Goal: Information Seeking & Learning: Understand process/instructions

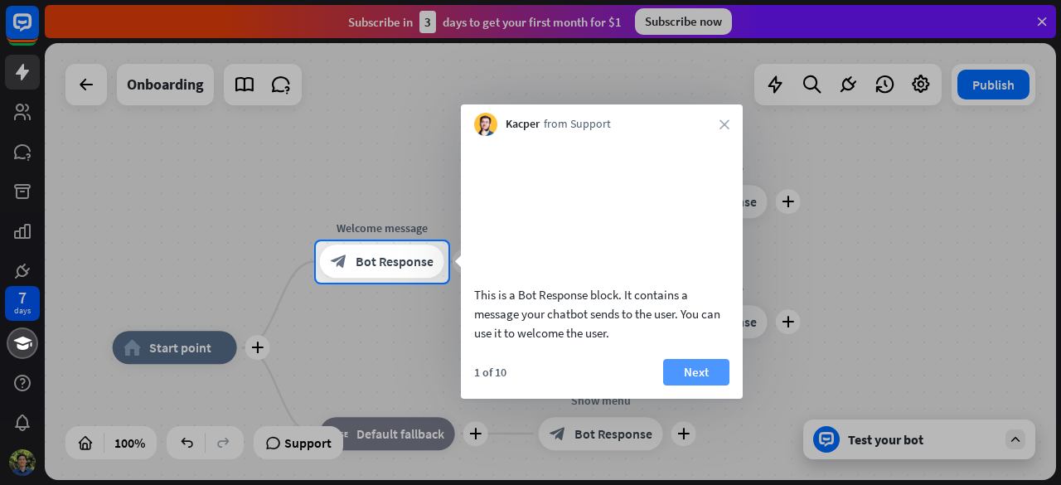
click at [693, 385] on button "Next" at bounding box center [696, 372] width 66 height 27
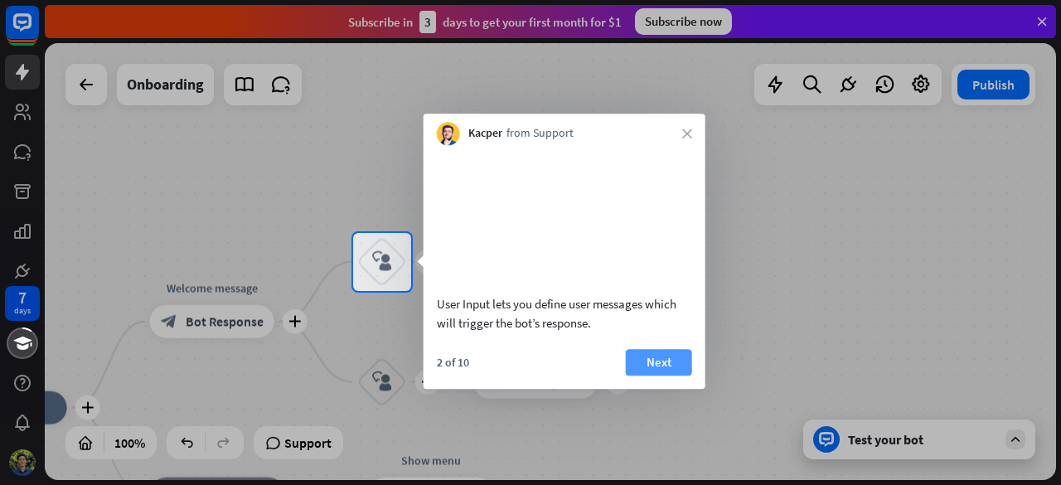
click at [673, 376] on button "Next" at bounding box center [659, 362] width 66 height 27
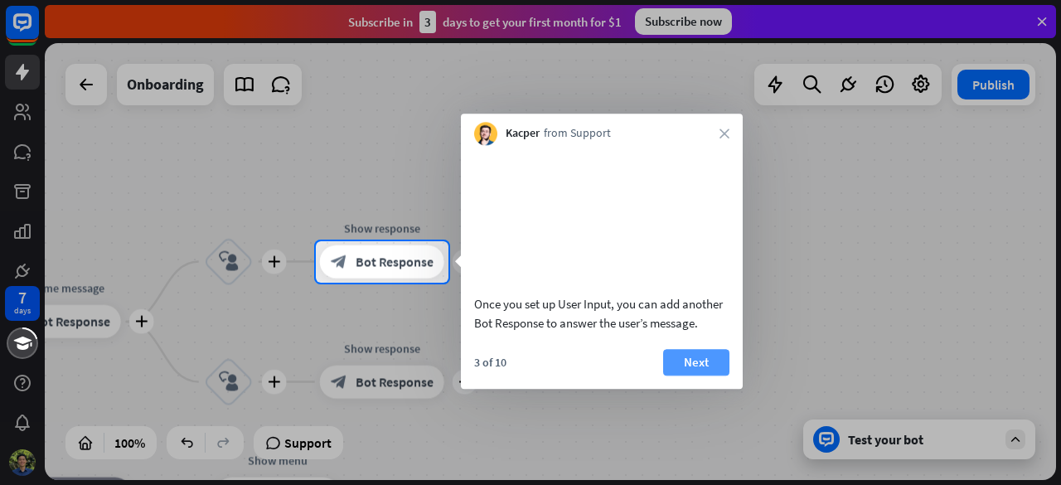
click at [676, 376] on button "Next" at bounding box center [696, 362] width 66 height 27
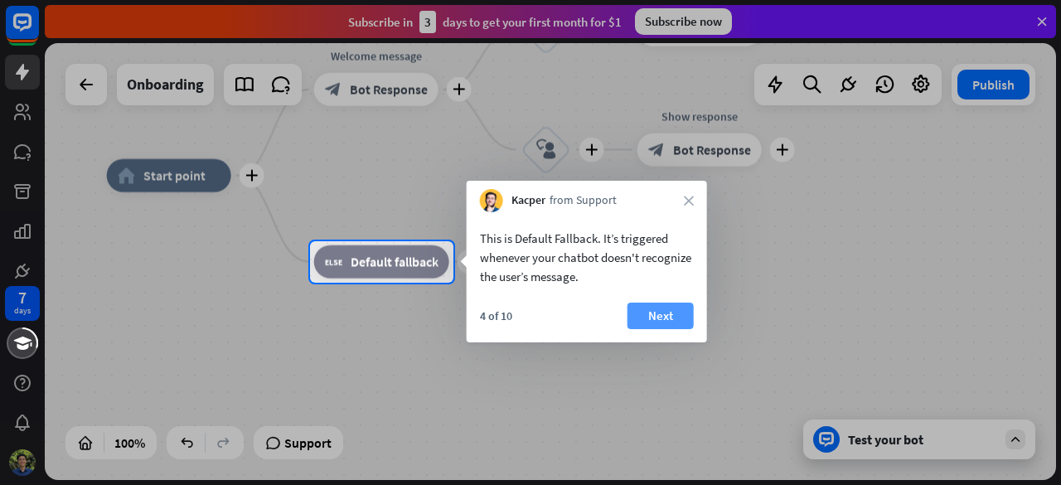
click at [648, 314] on button "Next" at bounding box center [661, 316] width 66 height 27
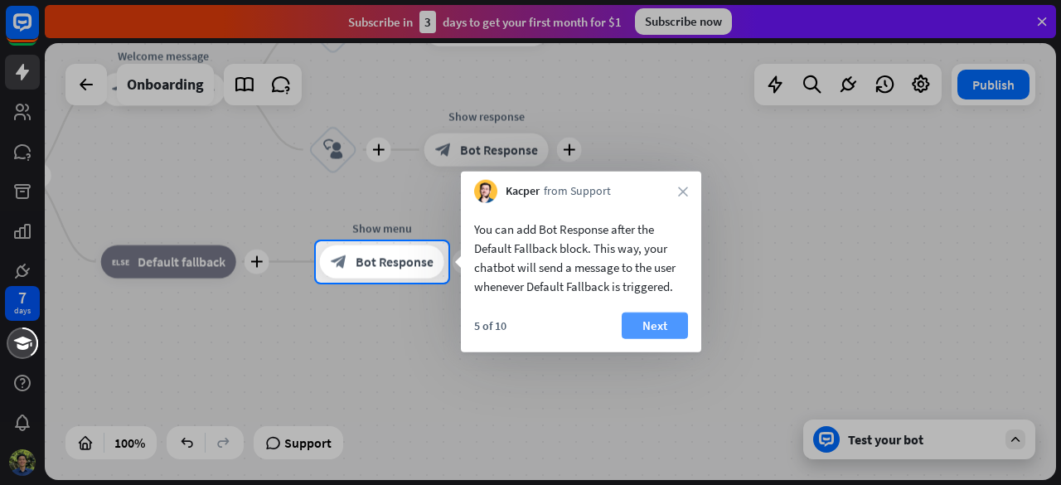
click at [640, 322] on button "Next" at bounding box center [655, 326] width 66 height 27
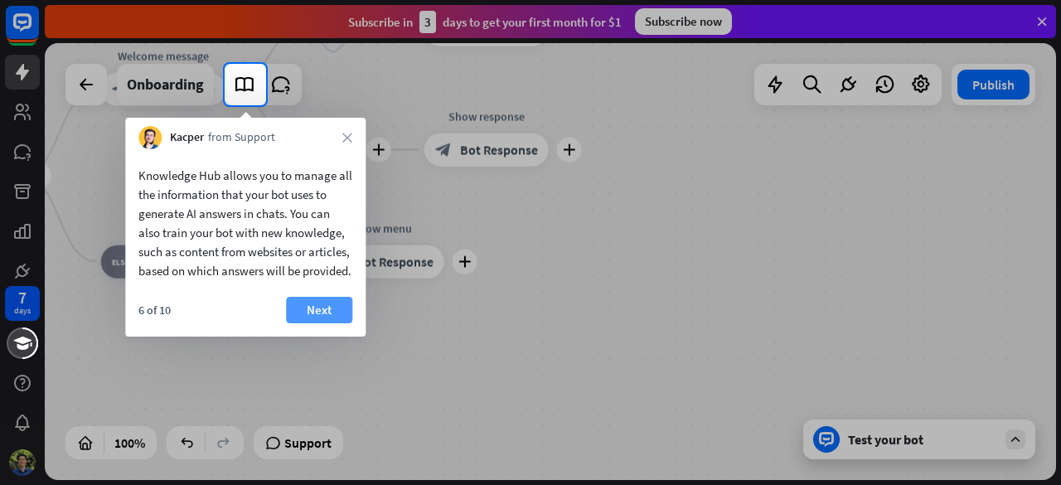
click at [315, 323] on button "Next" at bounding box center [319, 310] width 66 height 27
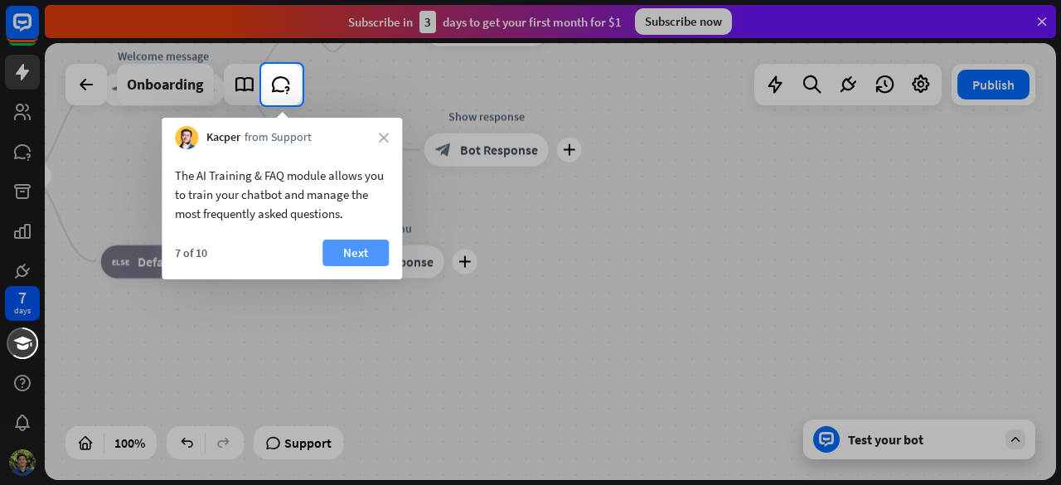
click at [372, 254] on button "Next" at bounding box center [355, 253] width 66 height 27
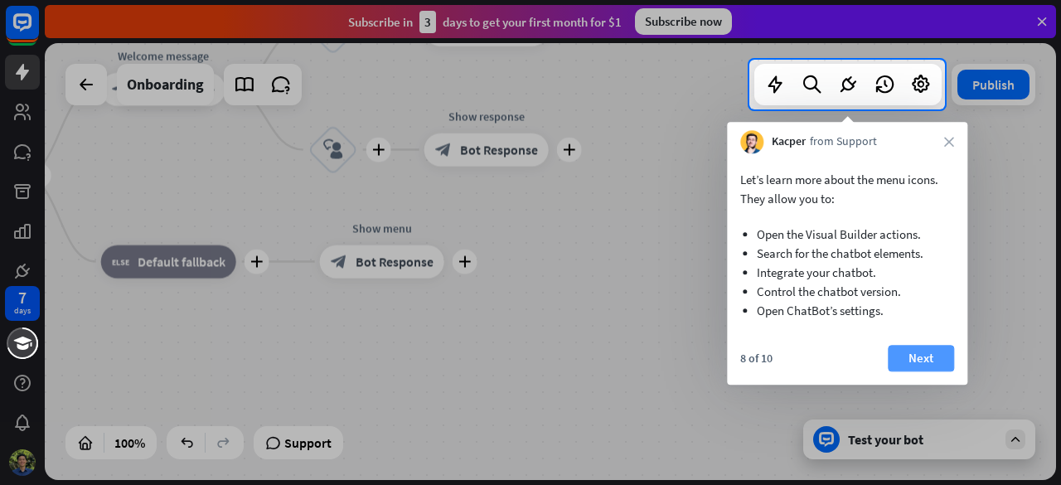
click at [909, 369] on button "Next" at bounding box center [921, 358] width 66 height 27
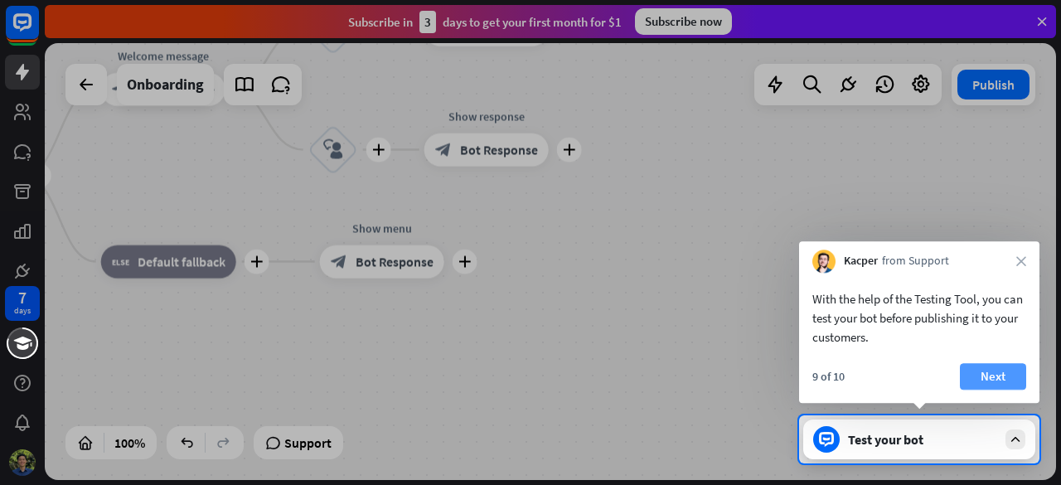
click at [991, 369] on div "With the help of the Testing Tool, you can test your bot before publishing it t…" at bounding box center [919, 338] width 240 height 130
click at [991, 369] on button "Next" at bounding box center [993, 376] width 66 height 27
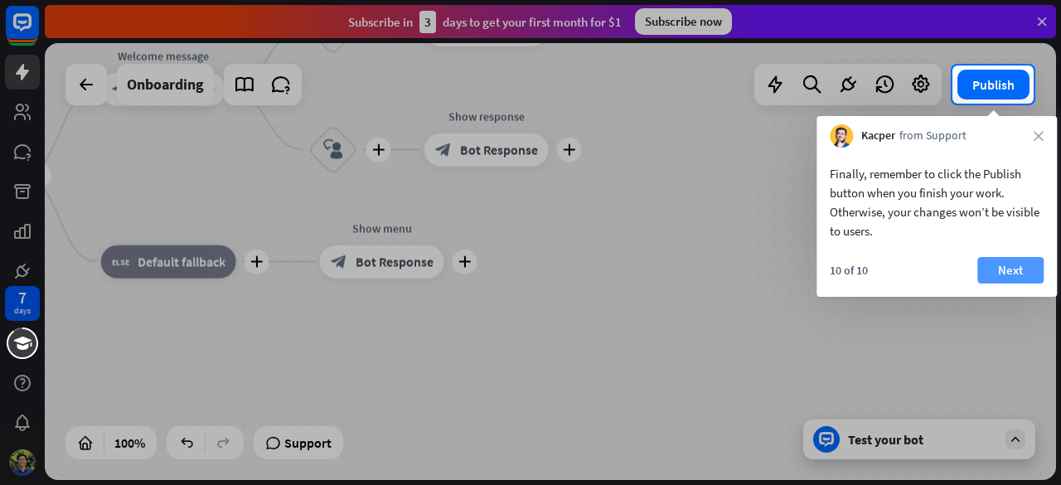
click at [1036, 263] on button "Next" at bounding box center [1010, 270] width 66 height 27
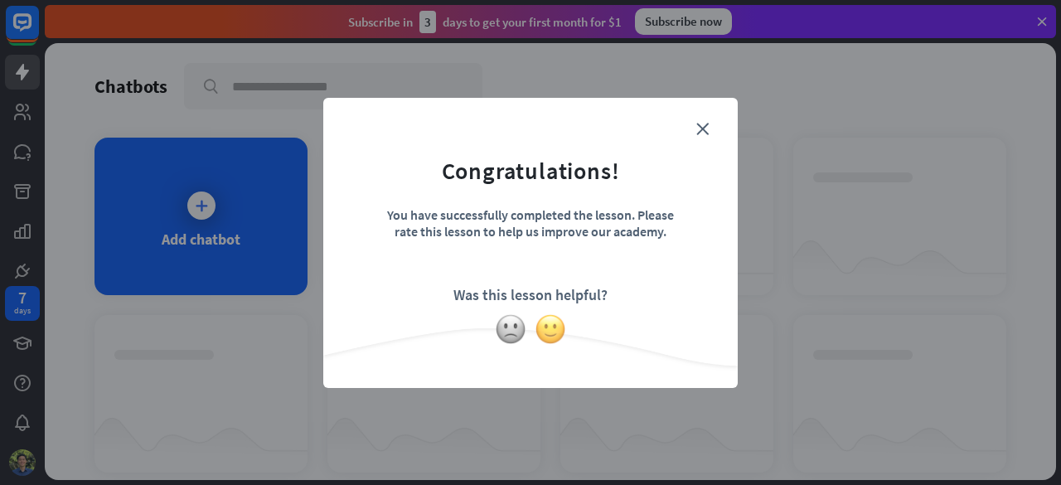
click at [555, 333] on img at bounding box center [551, 329] width 32 height 32
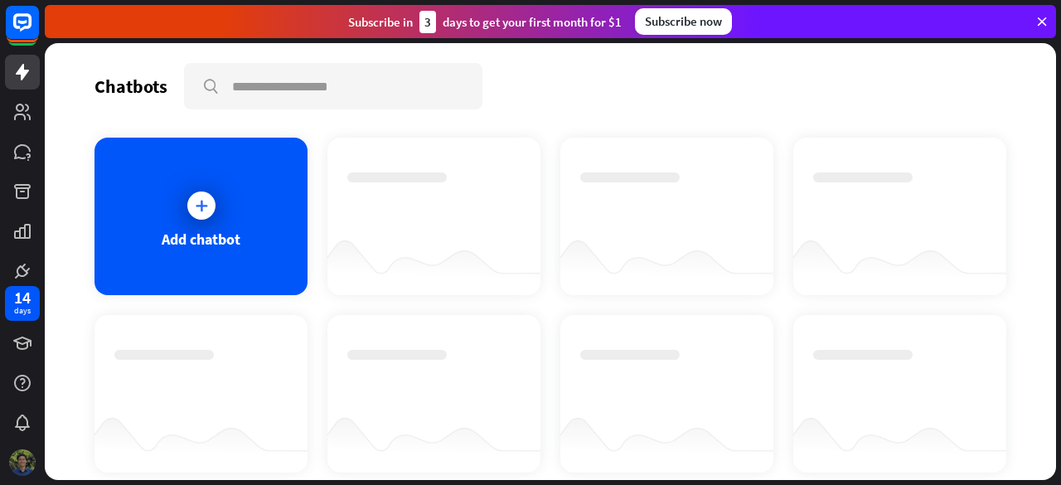
click at [22, 458] on img at bounding box center [22, 462] width 27 height 27
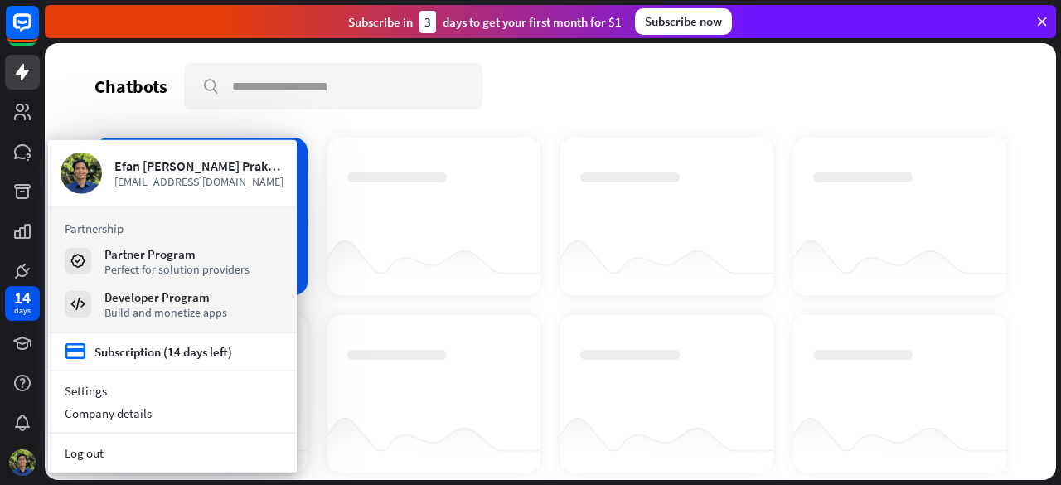
click at [1059, 252] on div "Chatbots search Add chatbot Get started How to start building your chatbots Wat…" at bounding box center [553, 264] width 1016 height 442
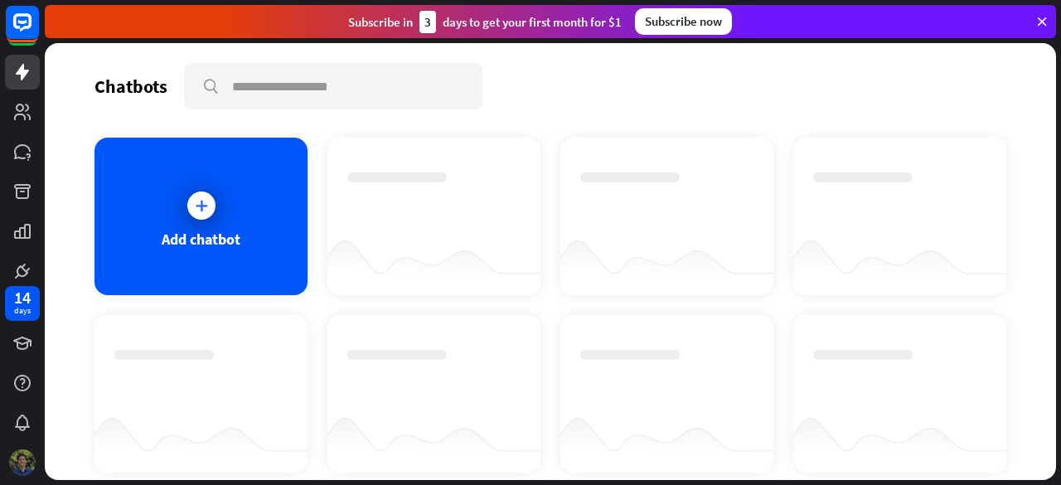
click at [20, 462] on img at bounding box center [22, 462] width 27 height 27
